Goal: Information Seeking & Learning: Learn about a topic

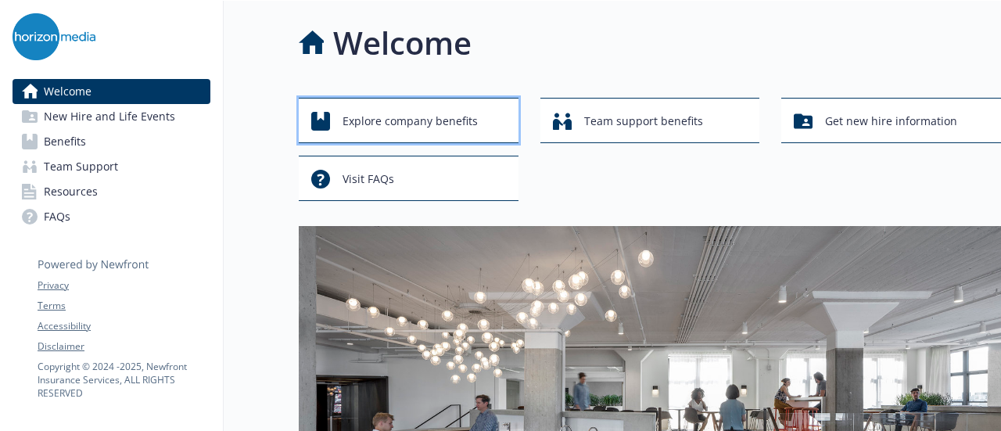
click at [393, 124] on span "Explore company benefits" at bounding box center [410, 121] width 135 height 30
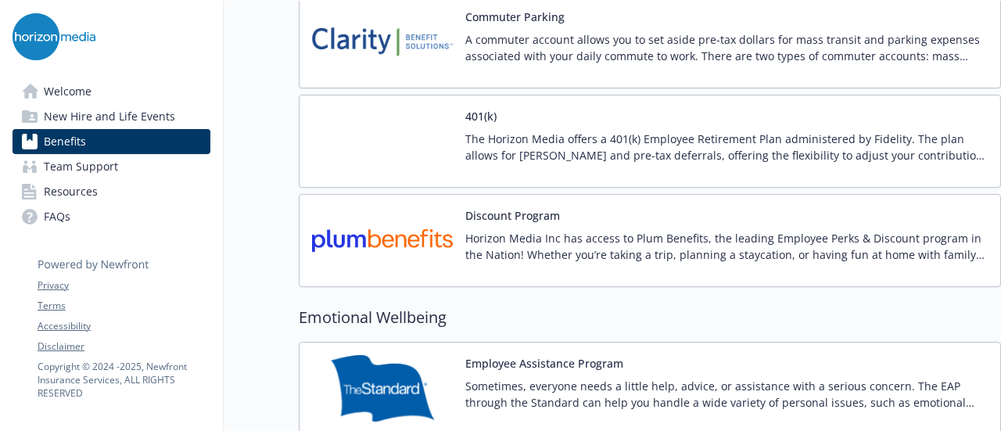
scroll to position [2752, 0]
click at [554, 130] on p "The Horizon Media offers a 401(k) Employee Retirement Plan administered by Fide…" at bounding box center [726, 146] width 522 height 33
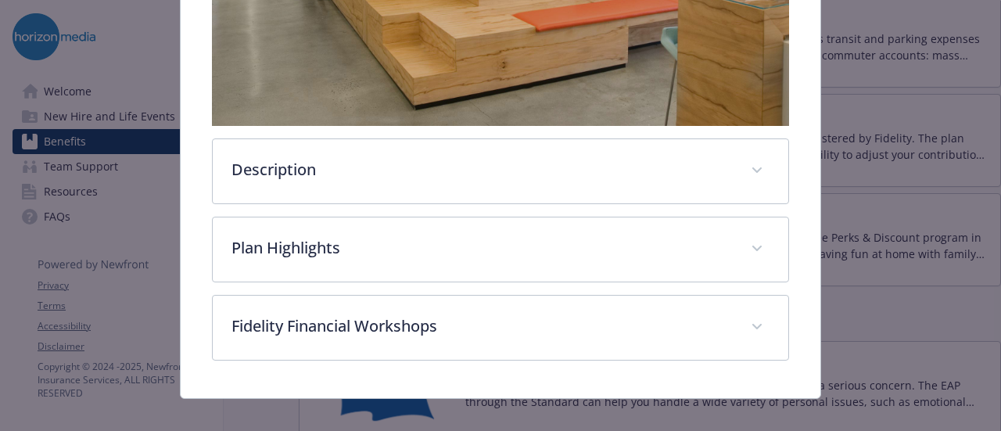
scroll to position [508, 0]
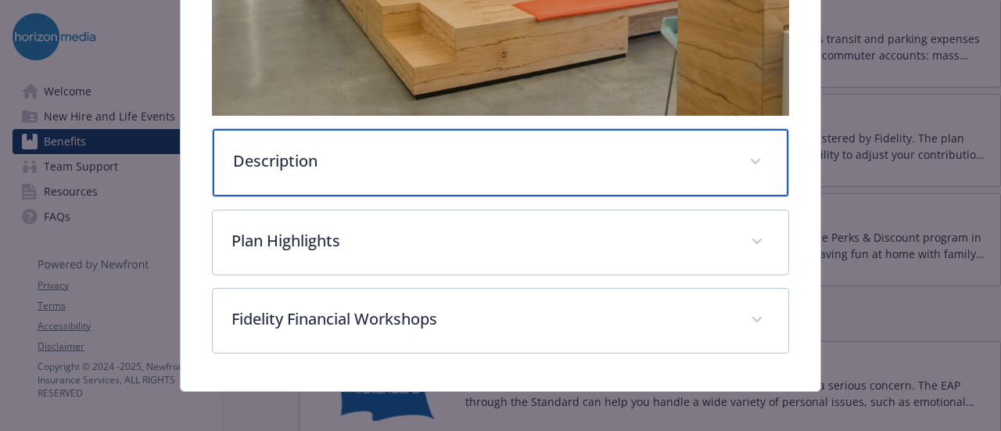
click at [441, 170] on div "Description" at bounding box center [500, 162] width 575 height 67
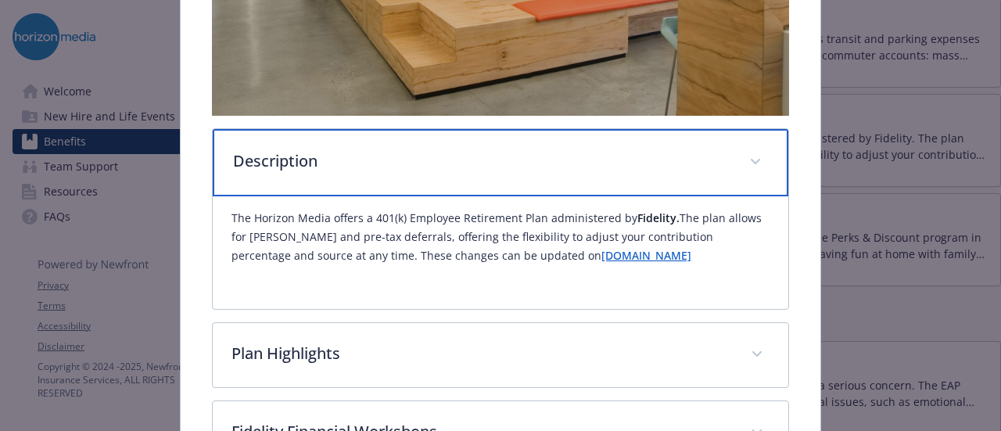
click at [698, 163] on p "Description" at bounding box center [481, 160] width 497 height 23
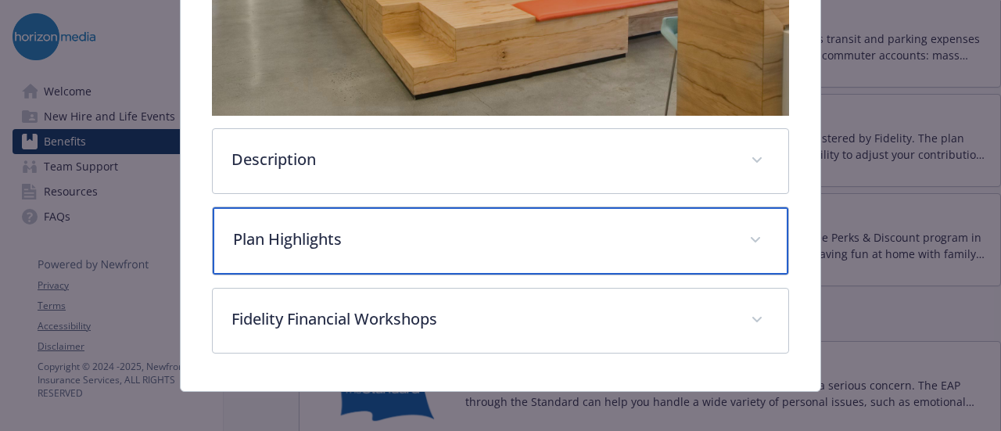
click at [596, 234] on p "Plan Highlights" at bounding box center [481, 239] width 497 height 23
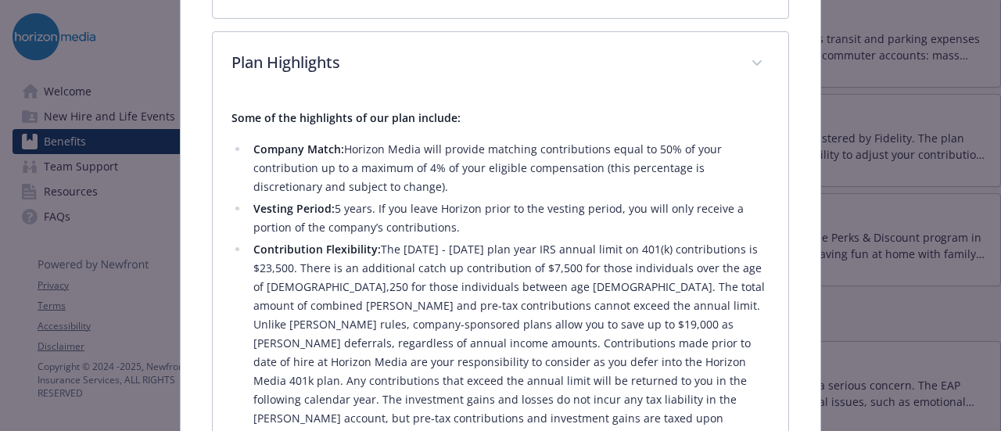
scroll to position [682, 0]
